Goal: Transaction & Acquisition: Purchase product/service

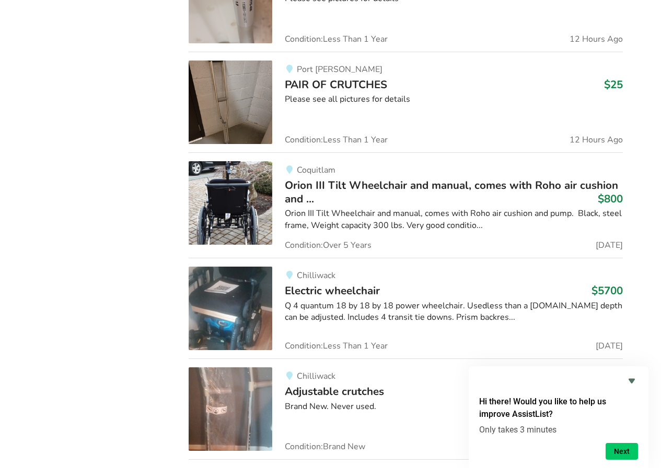
scroll to position [1360, 0]
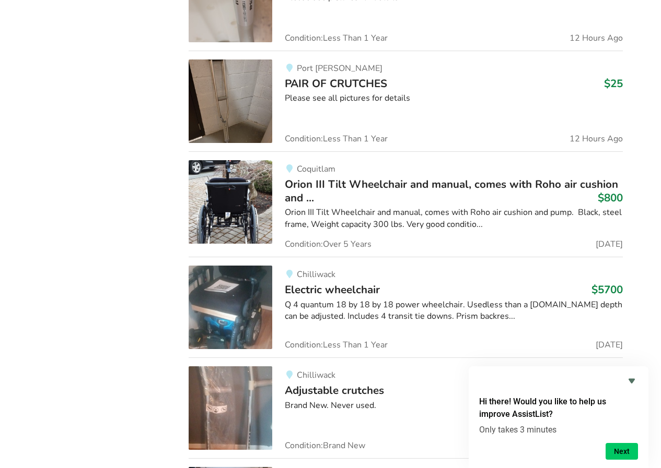
click at [367, 84] on span "PAIR OF CRUTCHES" at bounding box center [336, 83] width 102 height 15
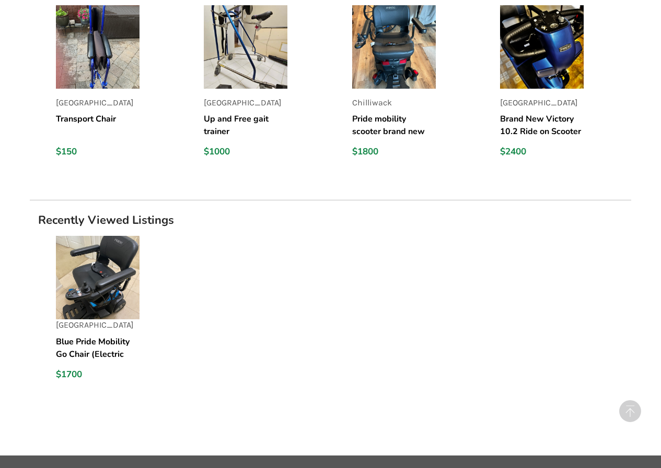
scroll to position [838, 0]
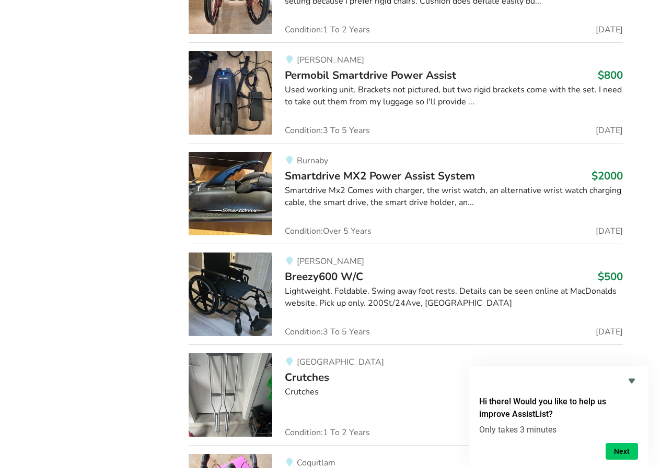
scroll to position [4477, 0]
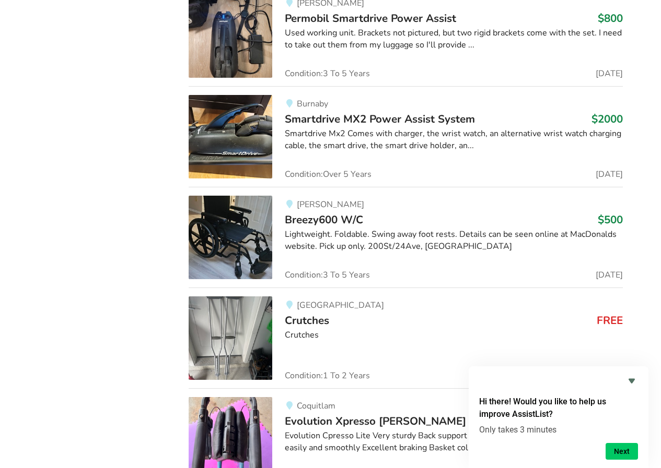
click at [298, 331] on div "Crutches" at bounding box center [454, 335] width 338 height 12
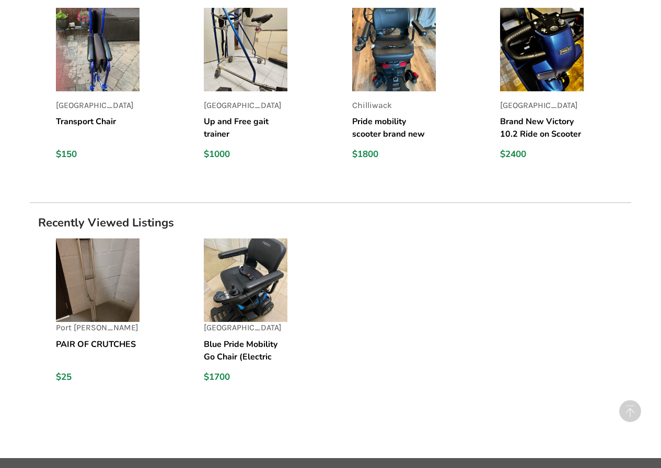
scroll to position [838, 0]
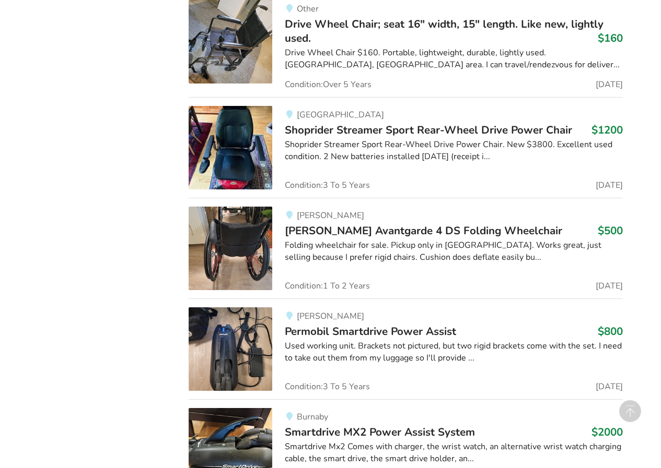
scroll to position [4477, 0]
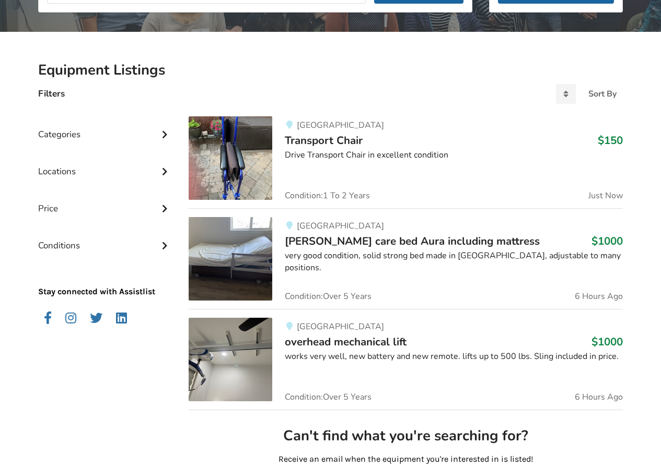
scroll to position [211, 0]
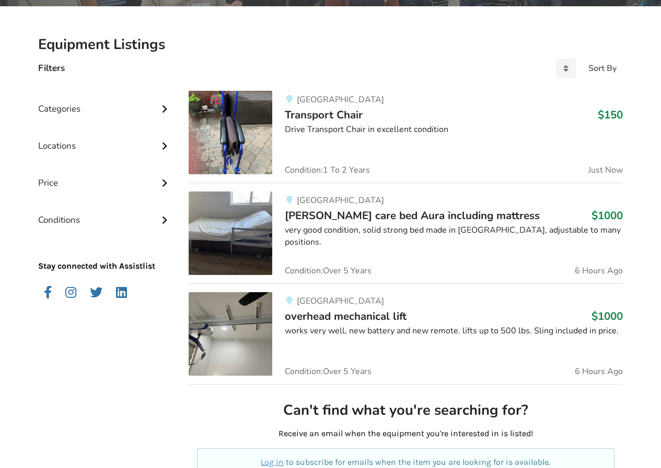
click at [232, 222] on img at bounding box center [230, 234] width 84 height 84
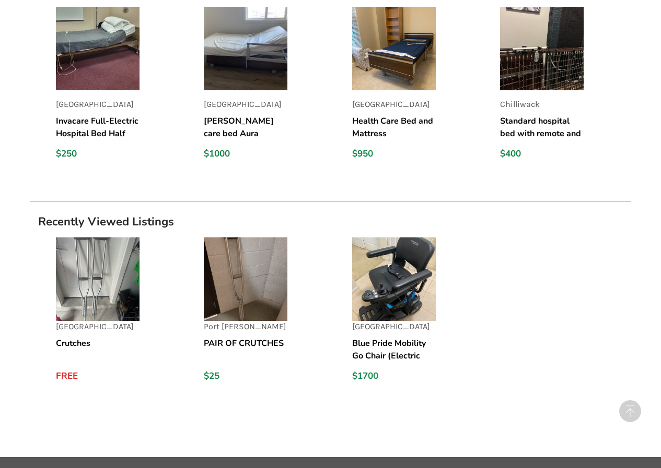
scroll to position [908, 0]
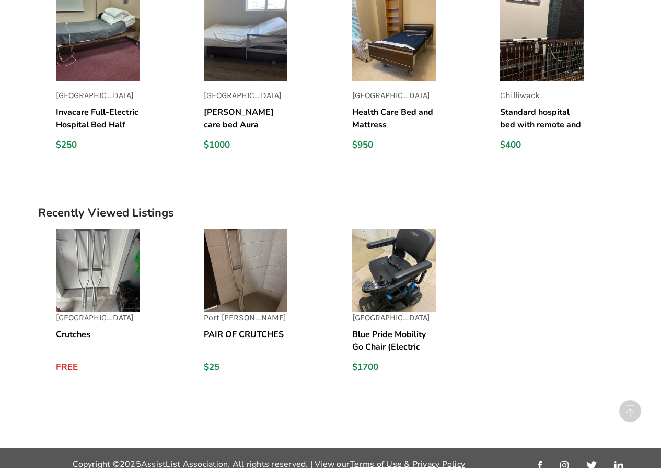
scroll to position [211, 0]
